Goal: Find specific page/section: Find specific page/section

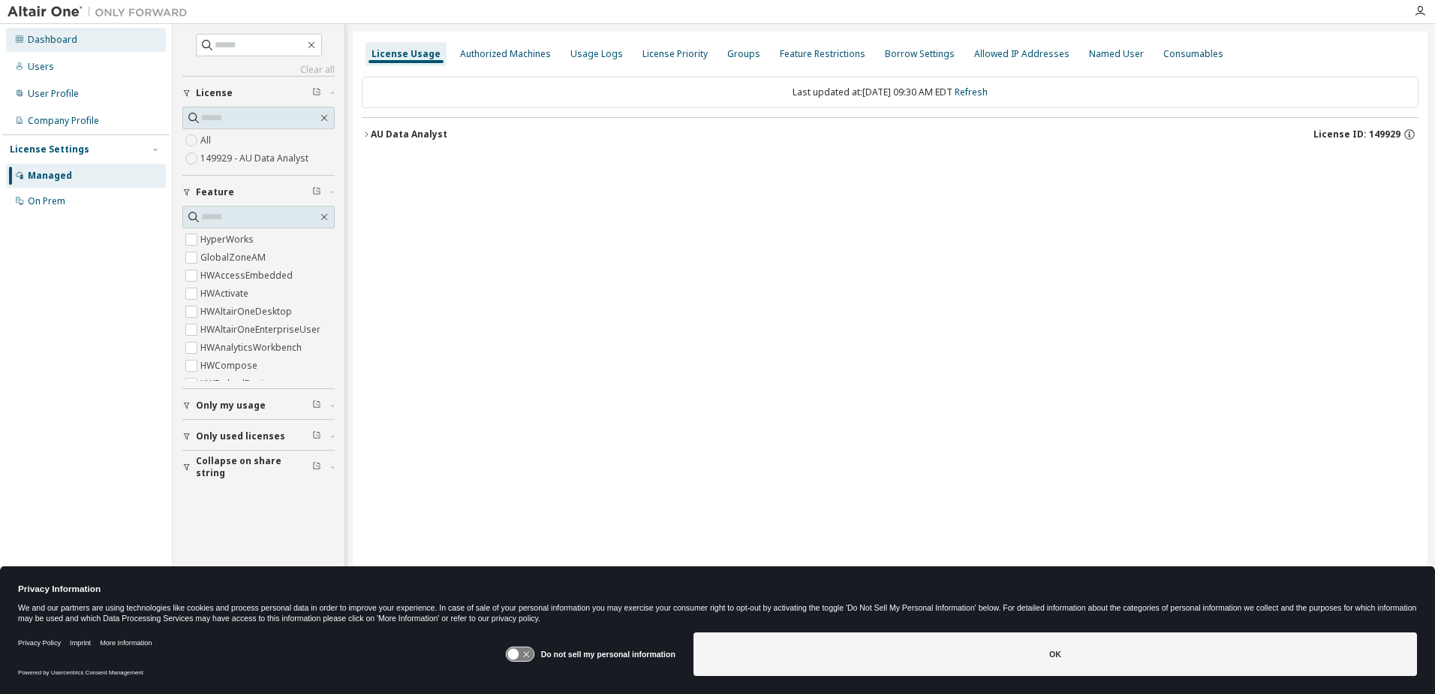
click at [50, 38] on div "Dashboard" at bounding box center [53, 40] width 50 height 12
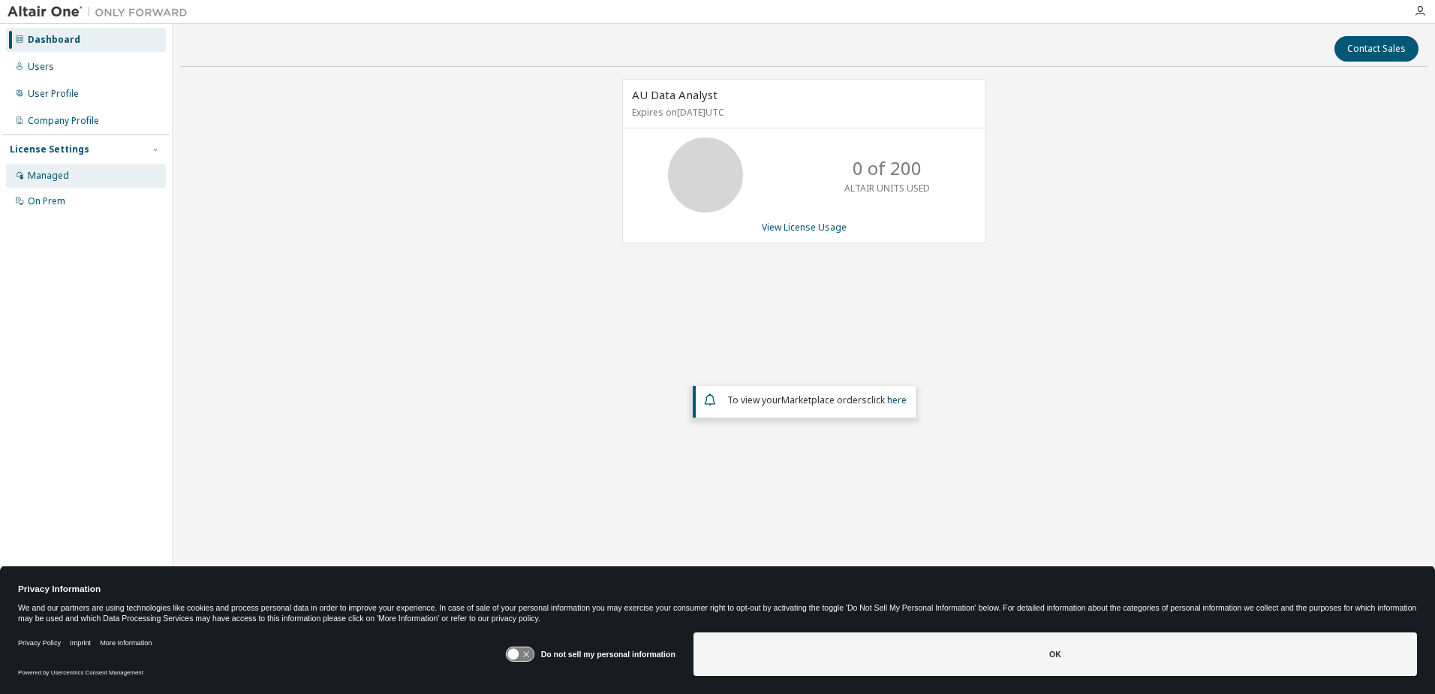
click at [42, 174] on div "Managed" at bounding box center [48, 176] width 41 height 12
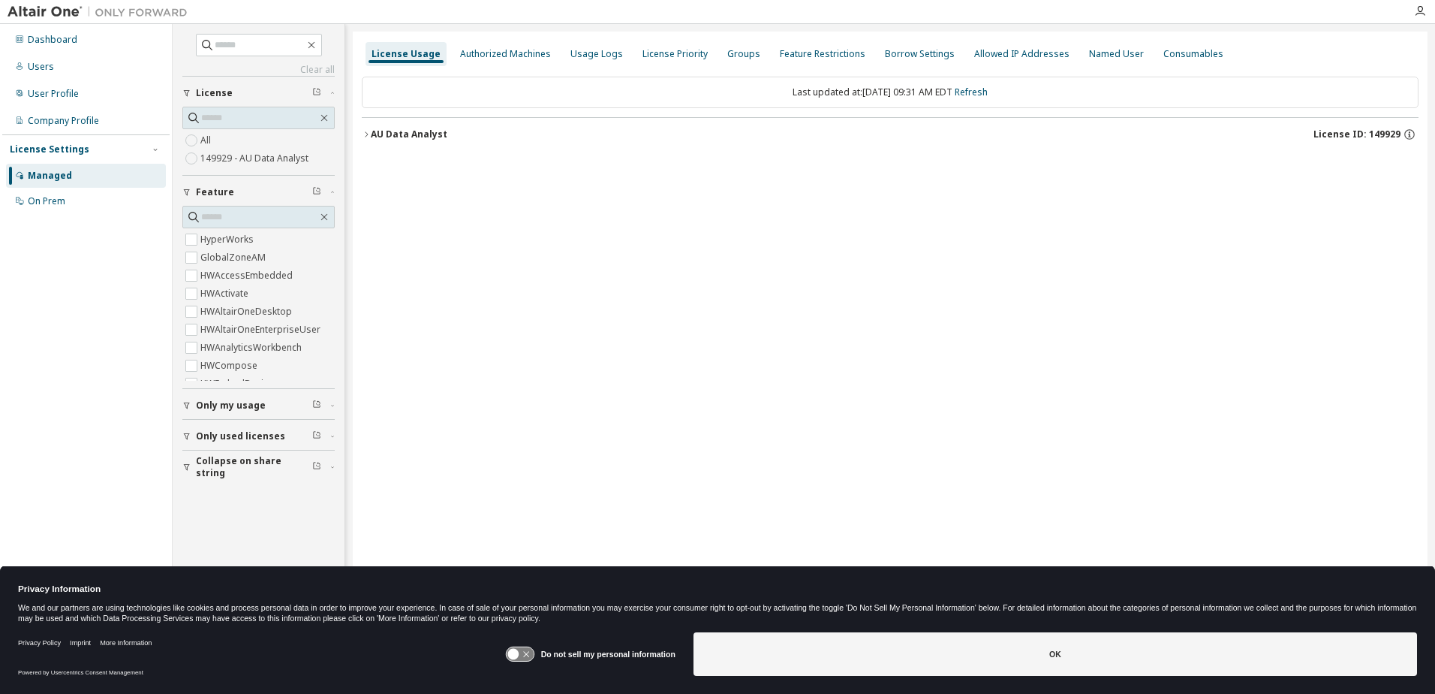
click at [367, 135] on icon "button" at bounding box center [366, 133] width 3 height 5
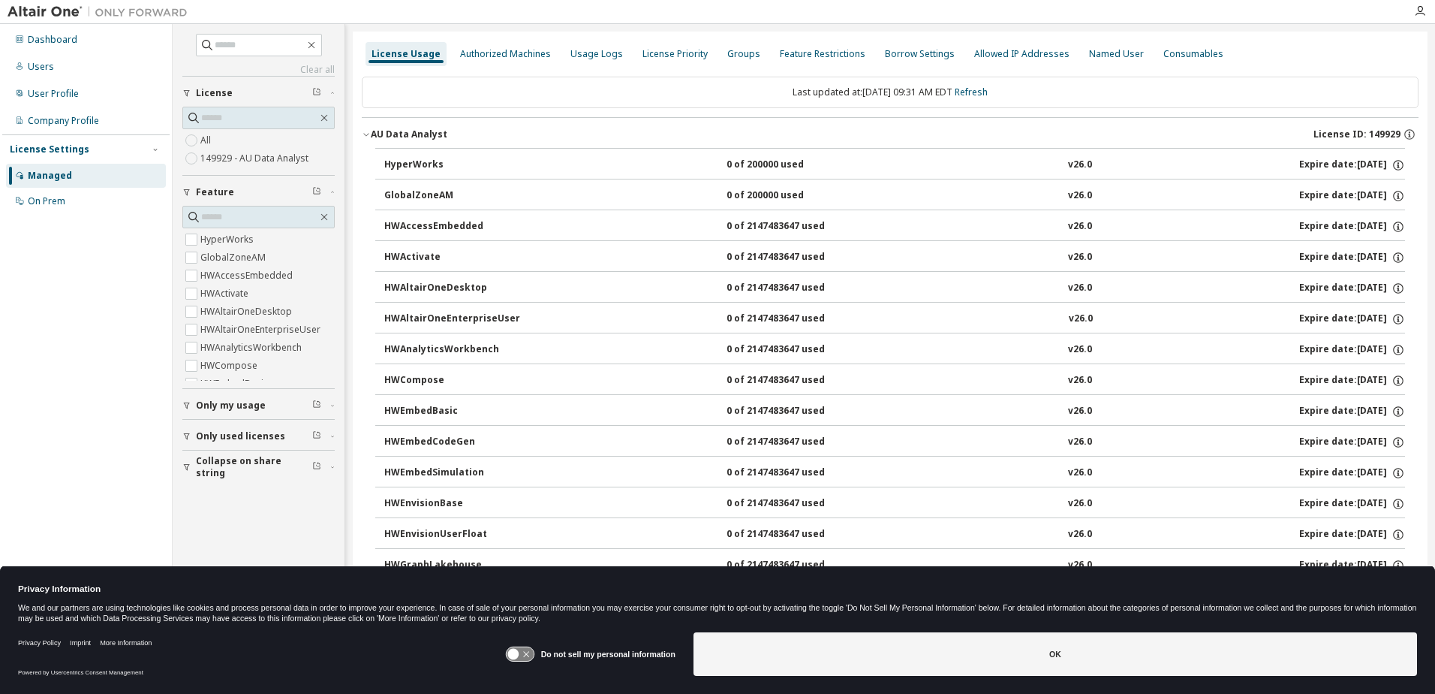
click at [367, 135] on icon "button" at bounding box center [365, 135] width 5 height 3
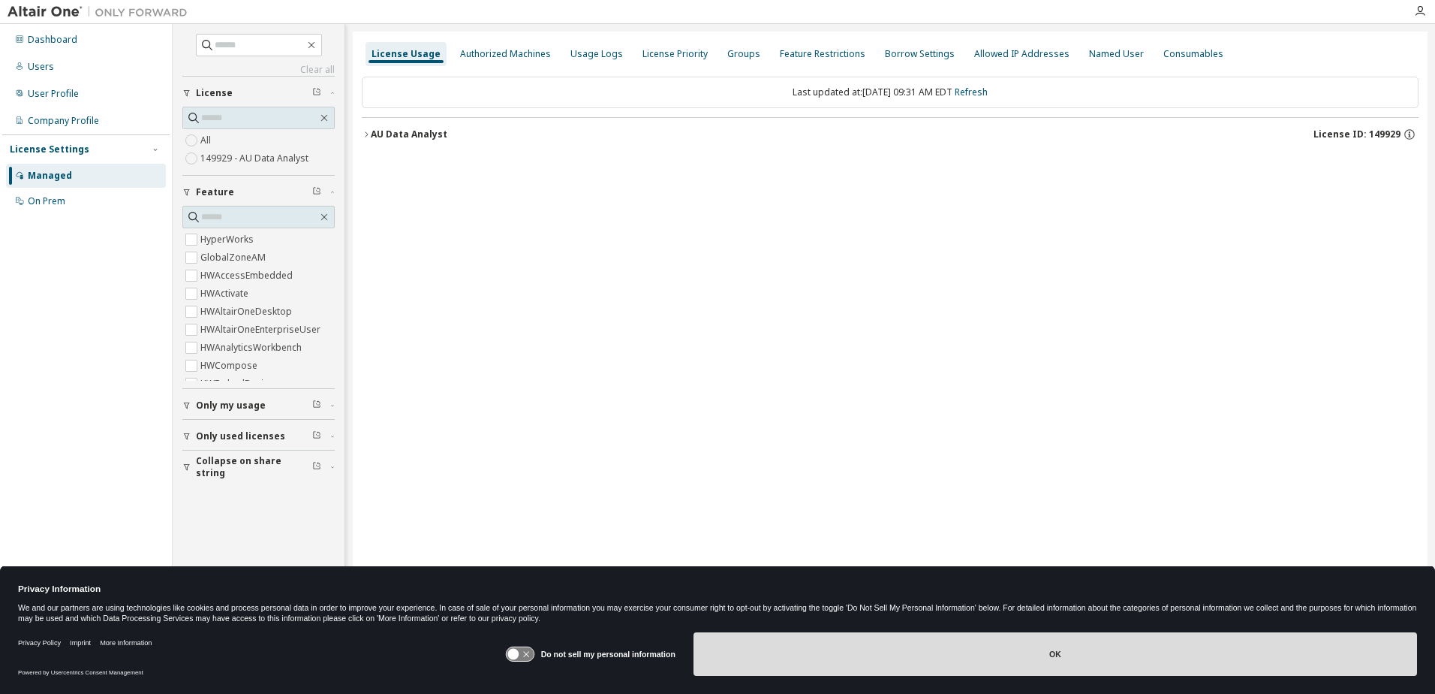
click at [1059, 656] on button "OK" at bounding box center [1056, 654] width 724 height 44
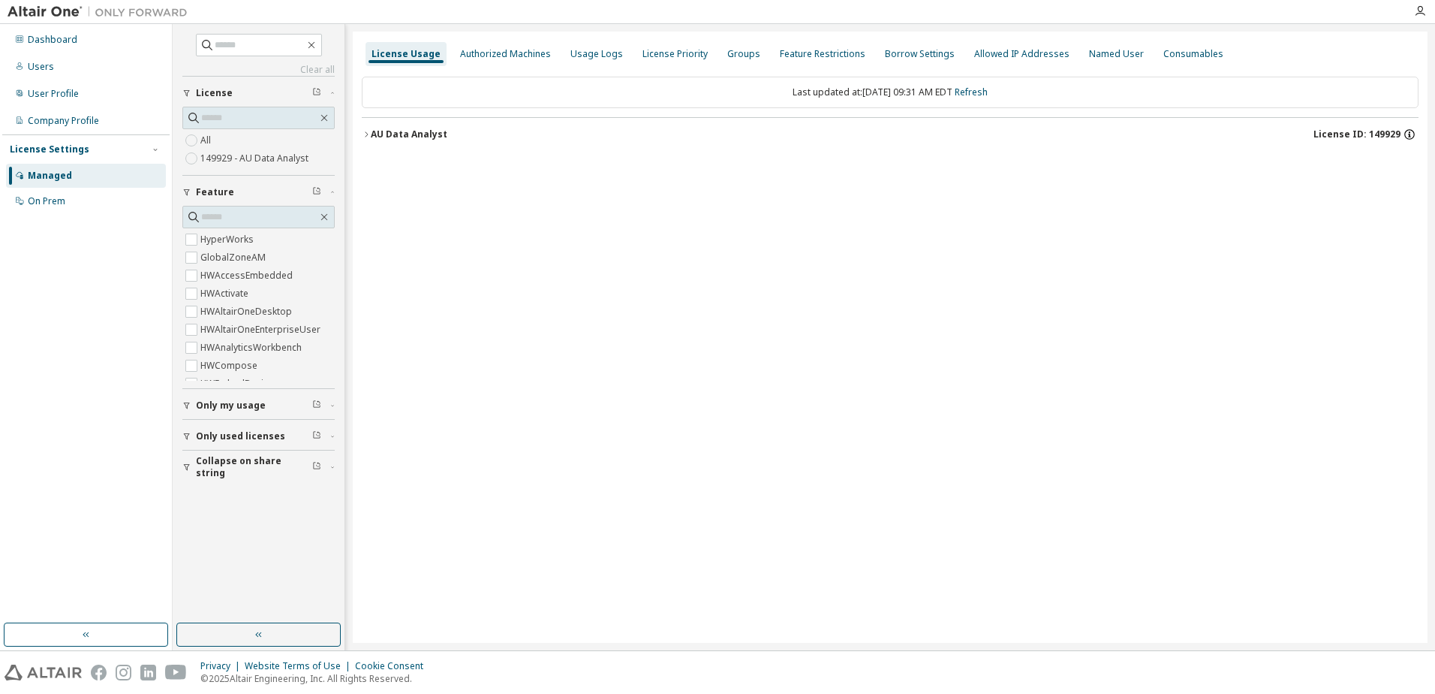
click at [1412, 134] on icon "button" at bounding box center [1410, 135] width 14 height 14
click at [720, 417] on div "License Usage Authorized Machines Usage Logs License Priority Groups Feature Re…" at bounding box center [890, 337] width 1075 height 611
